Goal: Transaction & Acquisition: Book appointment/travel/reservation

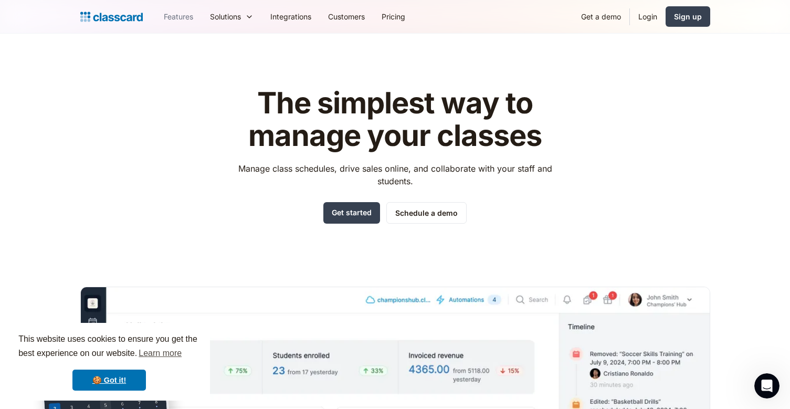
click at [182, 14] on link "Features" at bounding box center [178, 17] width 46 height 24
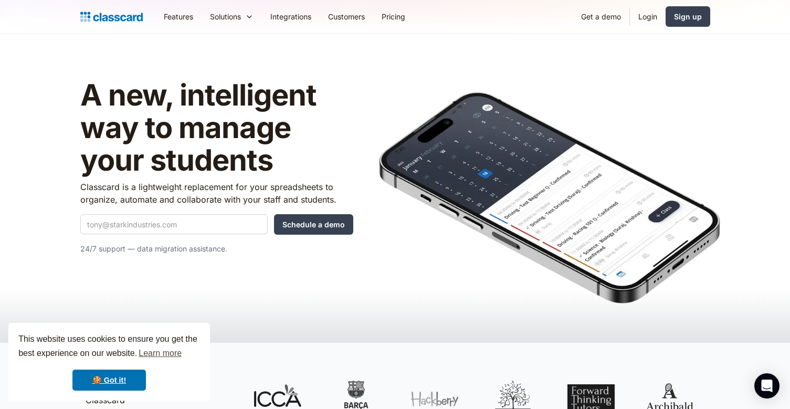
scroll to position [18, 0]
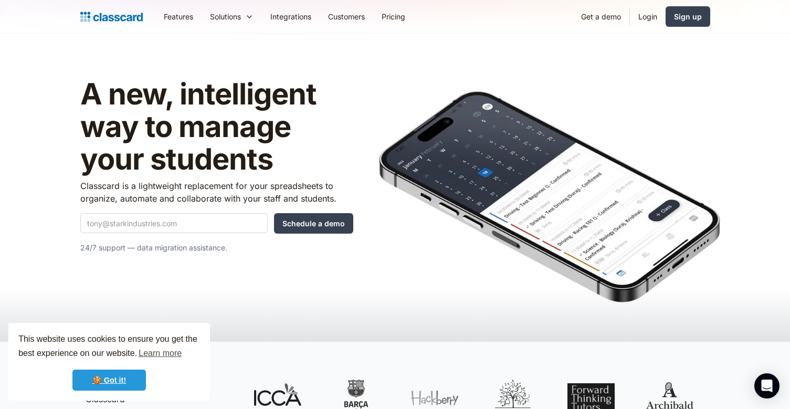
click at [113, 383] on link "🍪 Got it!" at bounding box center [109, 380] width 74 height 21
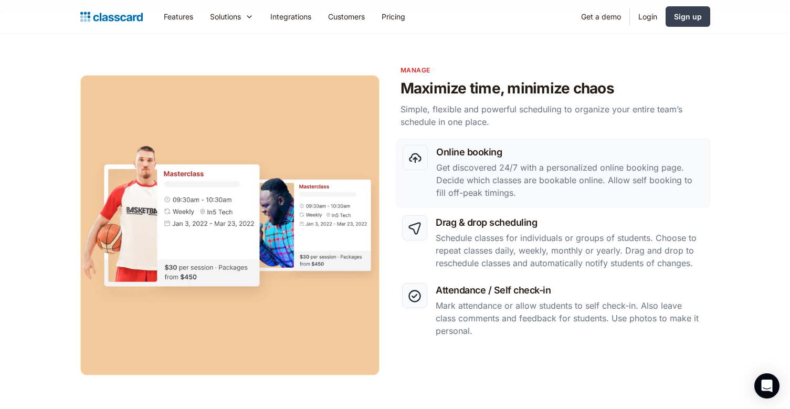
scroll to position [0, 0]
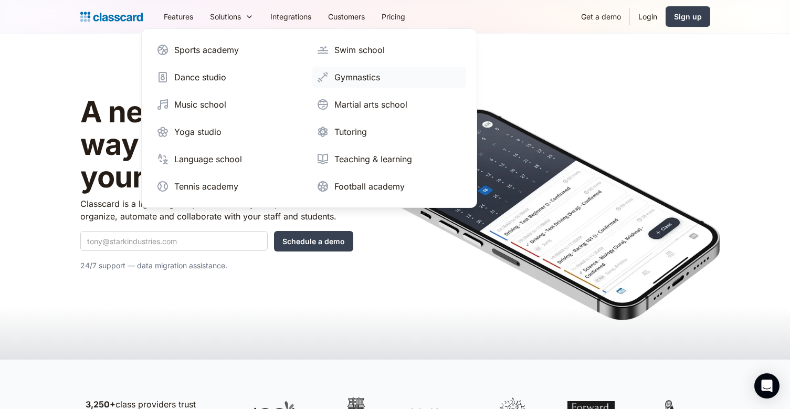
click at [376, 77] on div "Gymnastics" at bounding box center [358, 77] width 46 height 13
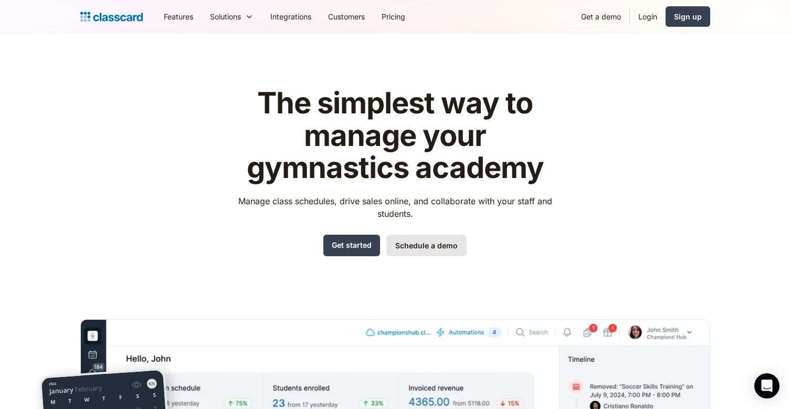
click at [424, 246] on link "Schedule a demo" at bounding box center [427, 246] width 80 height 22
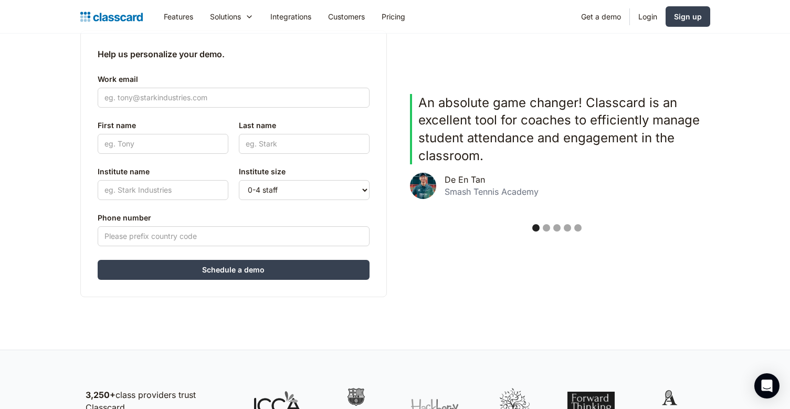
scroll to position [210, 0]
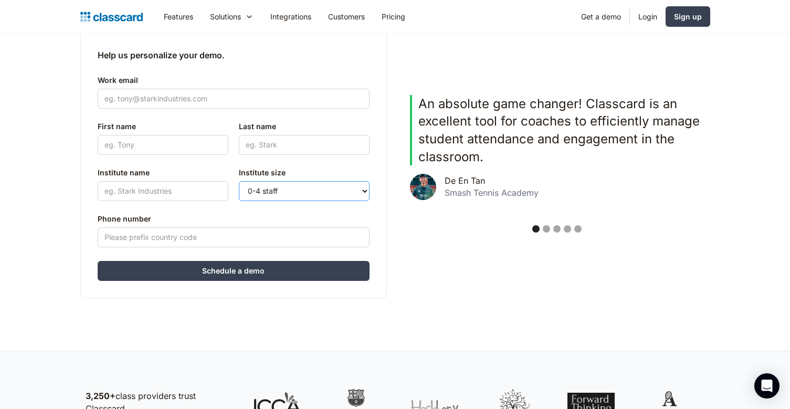
click at [332, 201] on select "0-4 staff 5-10 staff 11-25 staff 26-50 staff 51-100 staff 101+ staff" at bounding box center [304, 191] width 131 height 20
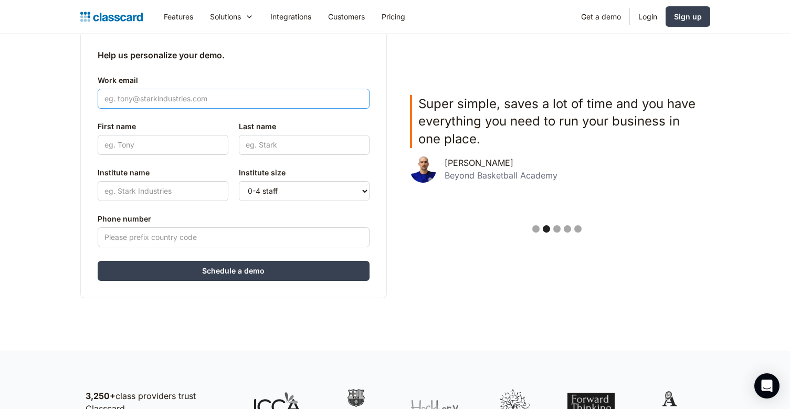
click at [210, 109] on input "Work email" at bounding box center [234, 99] width 272 height 20
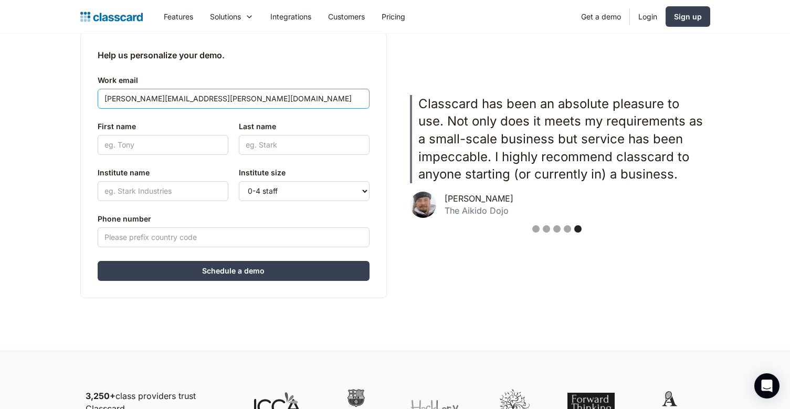
type input "anjan.vachhani@leapgymnasticsacademy.com"
click at [172, 155] on input "First name" at bounding box center [163, 145] width 131 height 20
type input "Anjan"
type input "Vachhani"
type input "+919920064641"
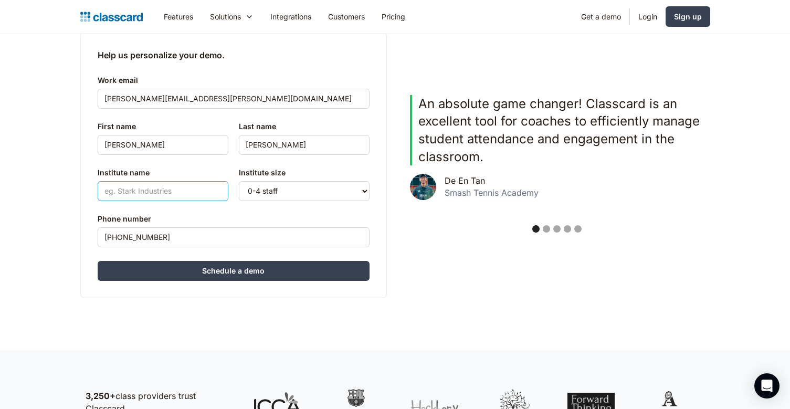
click at [183, 201] on input "Institute name" at bounding box center [163, 191] width 131 height 20
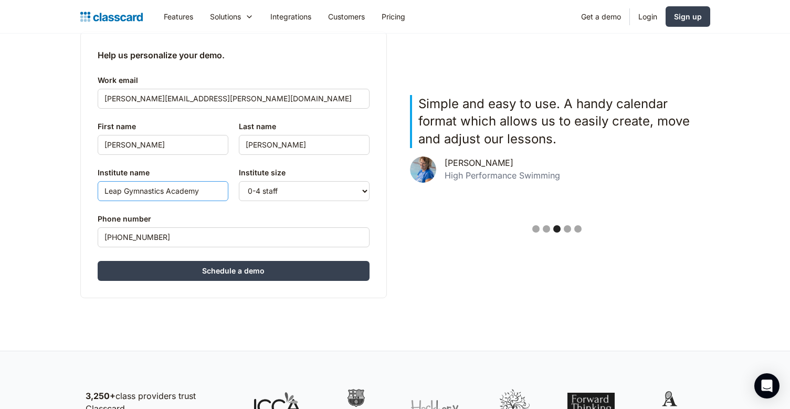
type input "Leap Gymnastics Academy"
click at [306, 201] on select "0-4 staff 5-10 staff 11-25 staff 26-50 staff 51-100 staff 101+ staff" at bounding box center [304, 191] width 131 height 20
select select "51-100"
click at [239, 201] on select "0-4 staff 5-10 staff 11-25 staff 26-50 staff 51-100 staff 101+ staff" at bounding box center [304, 191] width 131 height 20
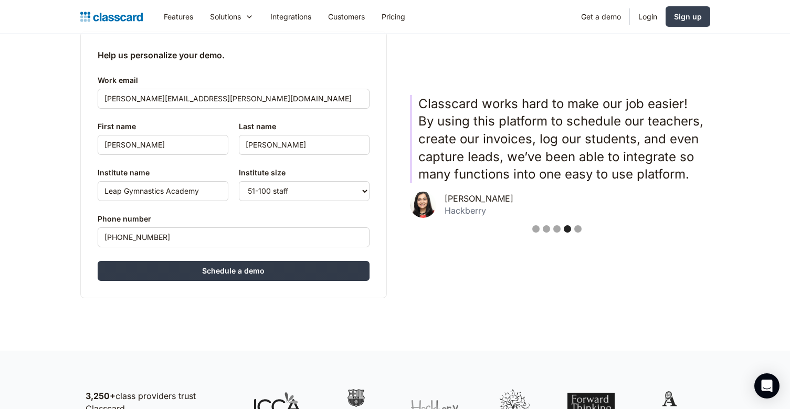
click at [244, 281] on input "Schedule a demo" at bounding box center [234, 271] width 272 height 20
type input "Hang in there..."
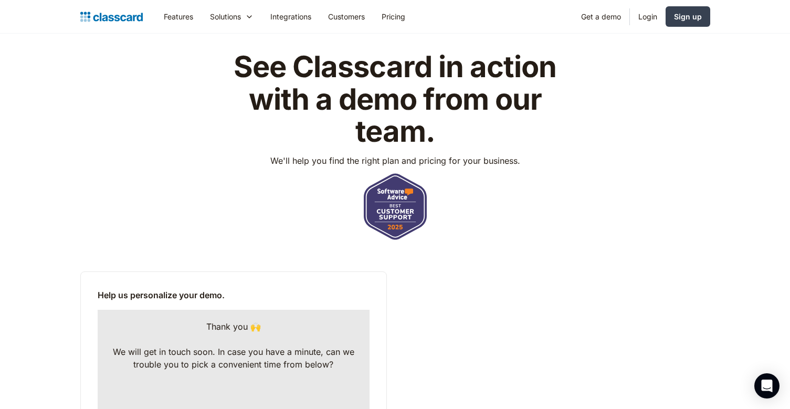
scroll to position [0, 0]
